Goal: Check status: Check status

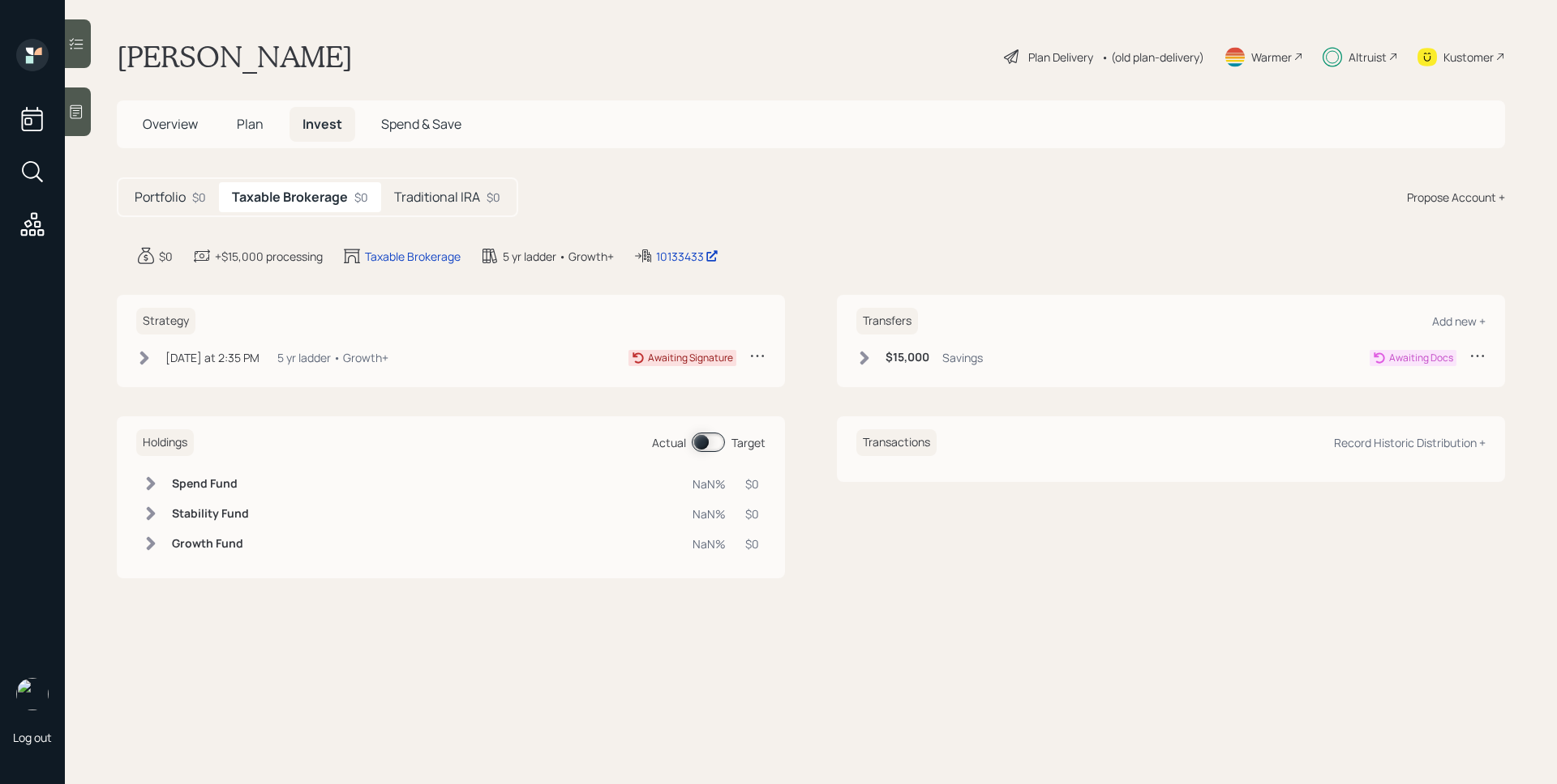
click at [331, 354] on div "5 yr ladder • Growth+" at bounding box center [333, 358] width 111 height 17
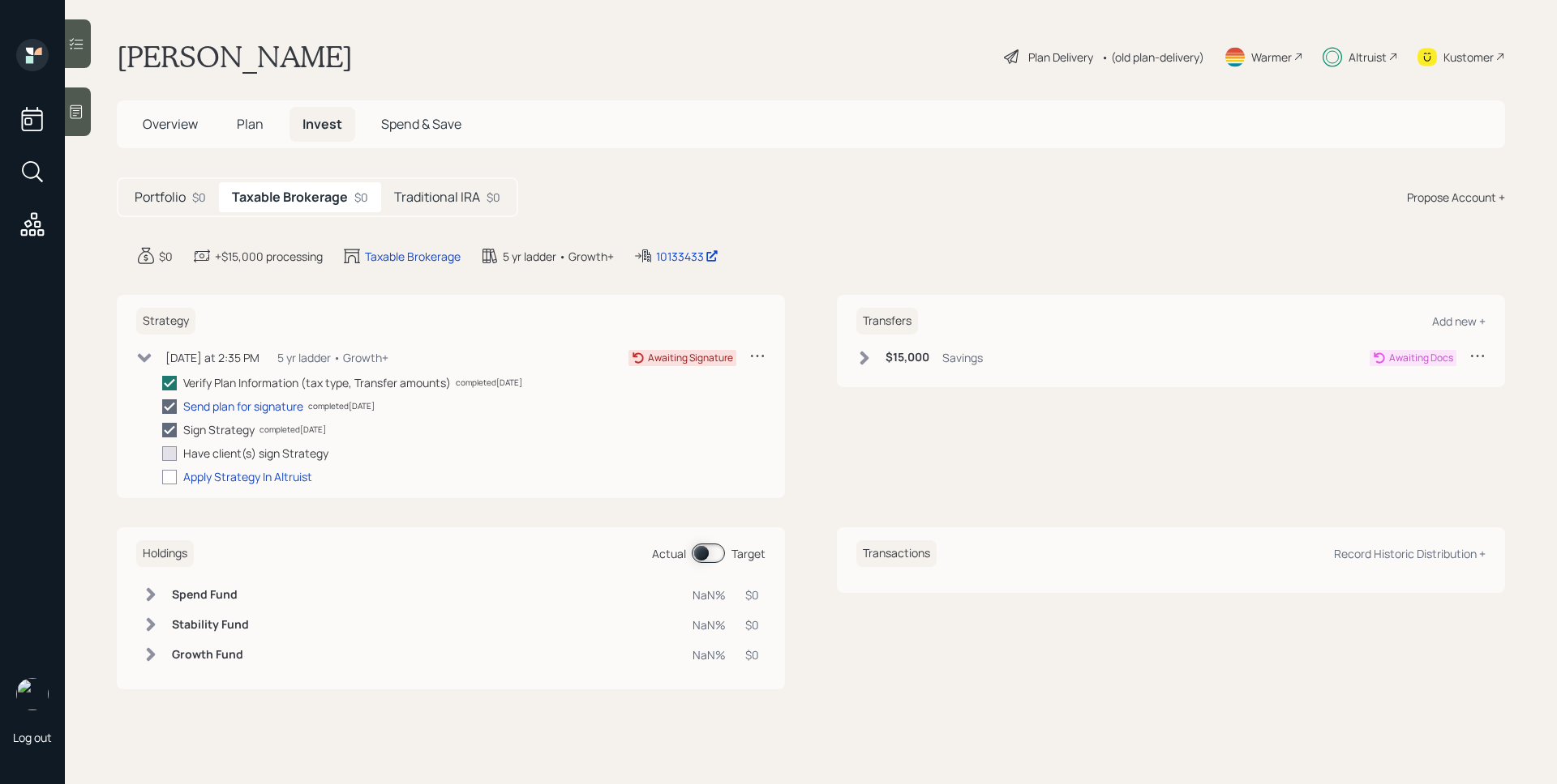
click at [408, 196] on h5 "Traditional IRA" at bounding box center [436, 197] width 86 height 15
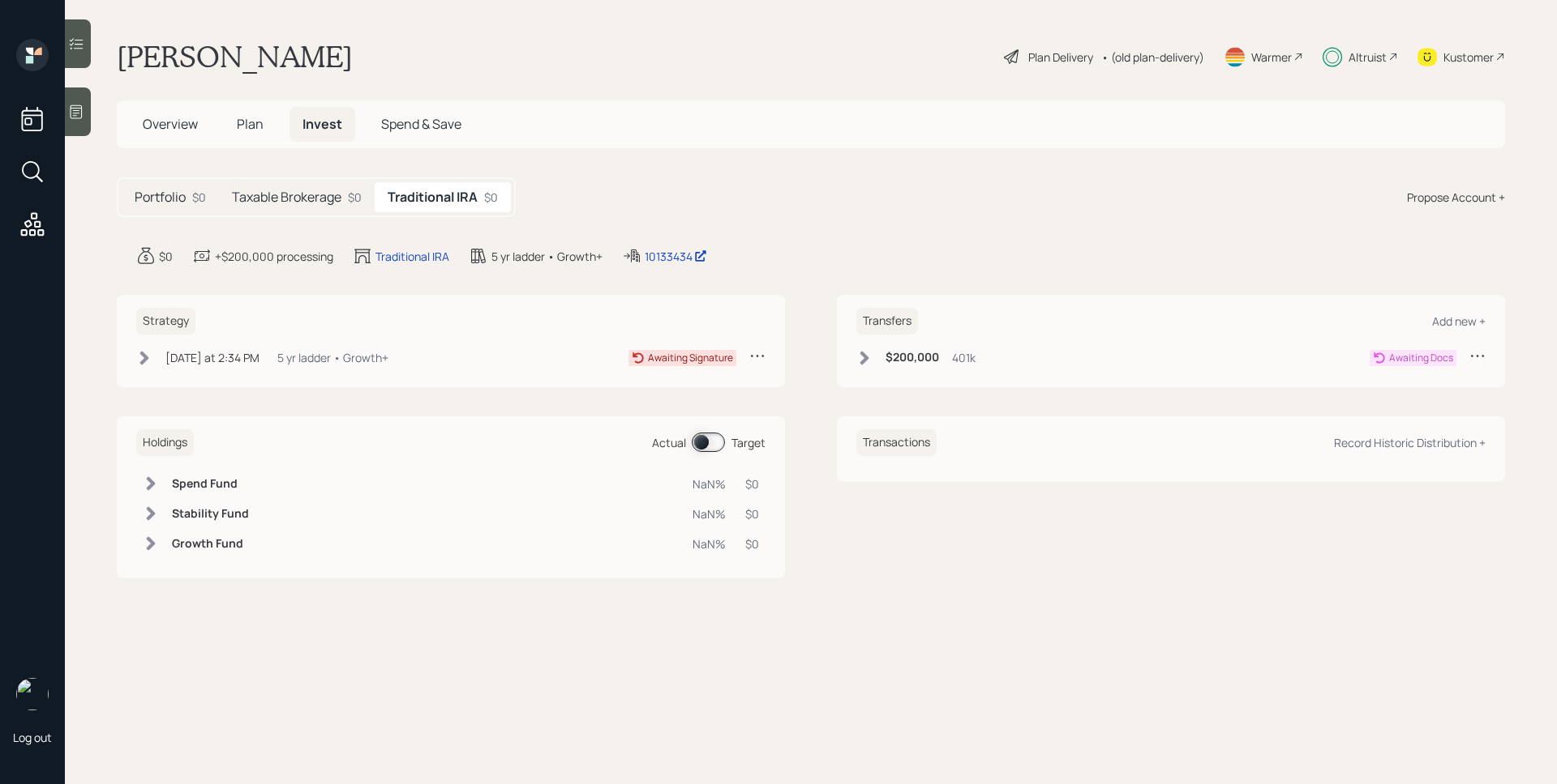
click at [189, 121] on span "Overview" at bounding box center [170, 124] width 55 height 18
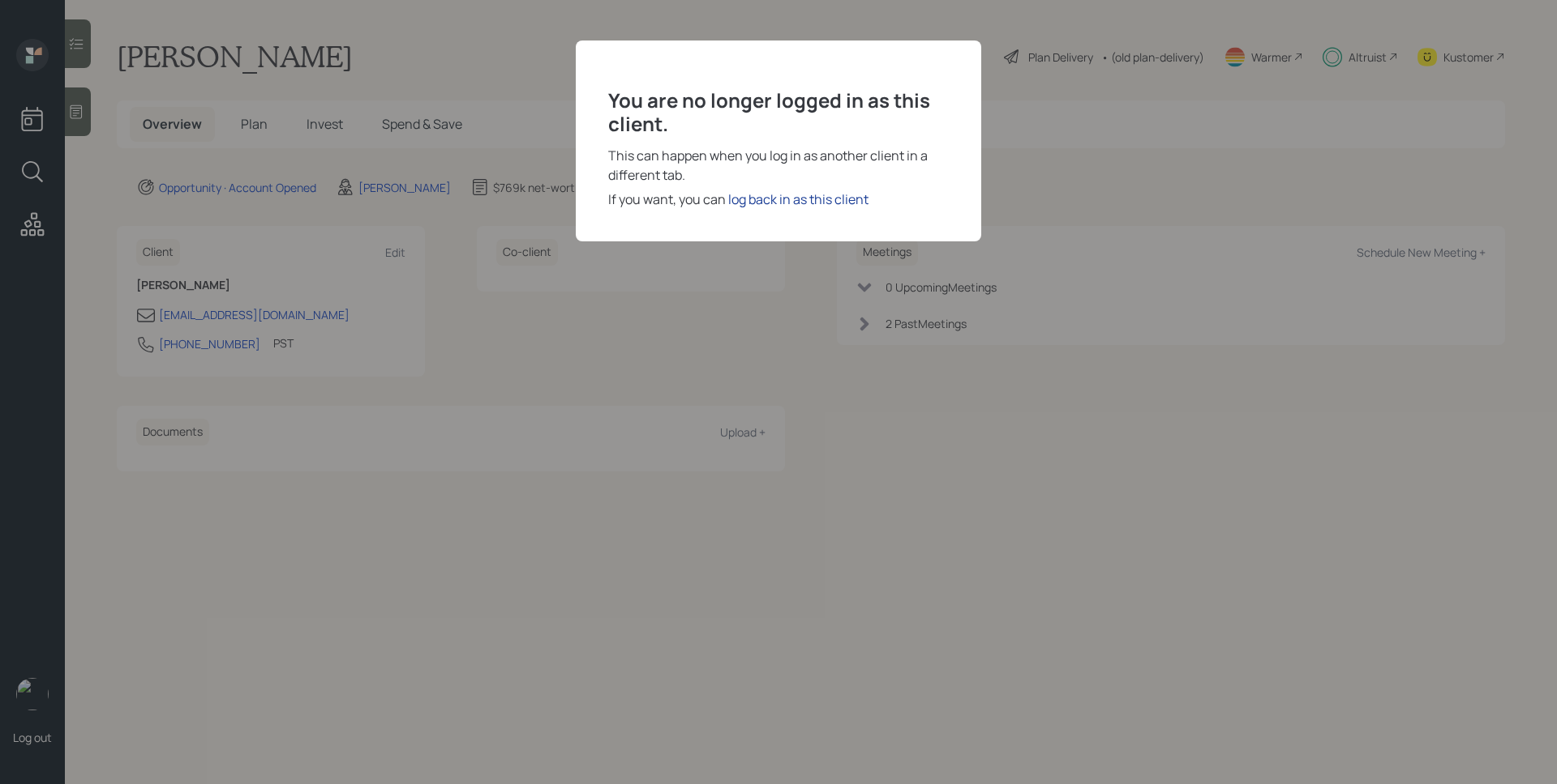
click at [858, 204] on div "log back in as this client" at bounding box center [798, 200] width 140 height 20
